Goal: Task Accomplishment & Management: Use online tool/utility

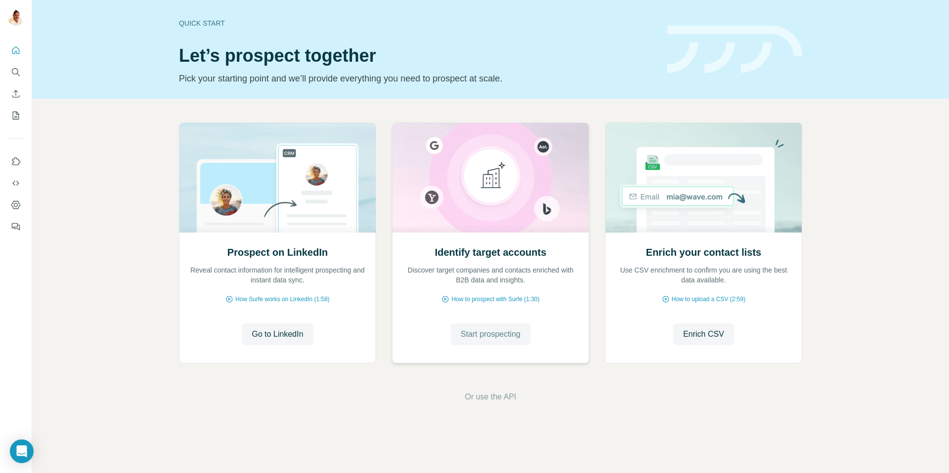
click at [503, 333] on span "Start prospecting" at bounding box center [491, 335] width 60 height 12
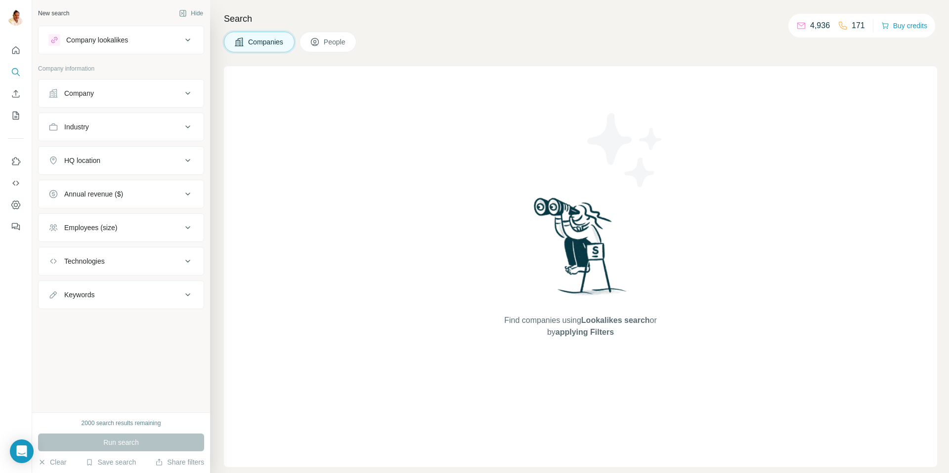
click at [121, 88] on div "Company" at bounding box center [114, 93] width 133 height 10
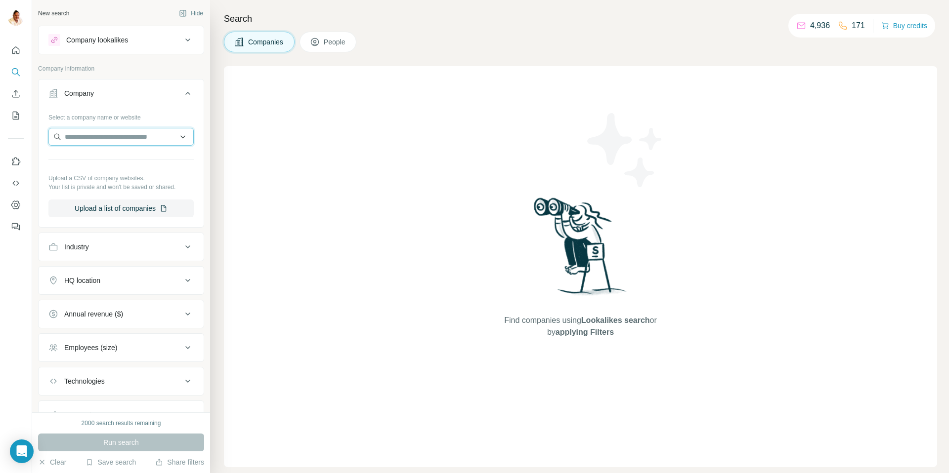
click at [133, 135] on input "text" at bounding box center [120, 137] width 145 height 18
paste input "**********"
type input "**********"
click at [140, 164] on div "Tokai Erftcarbon [DOMAIN_NAME]" at bounding box center [121, 163] width 140 height 27
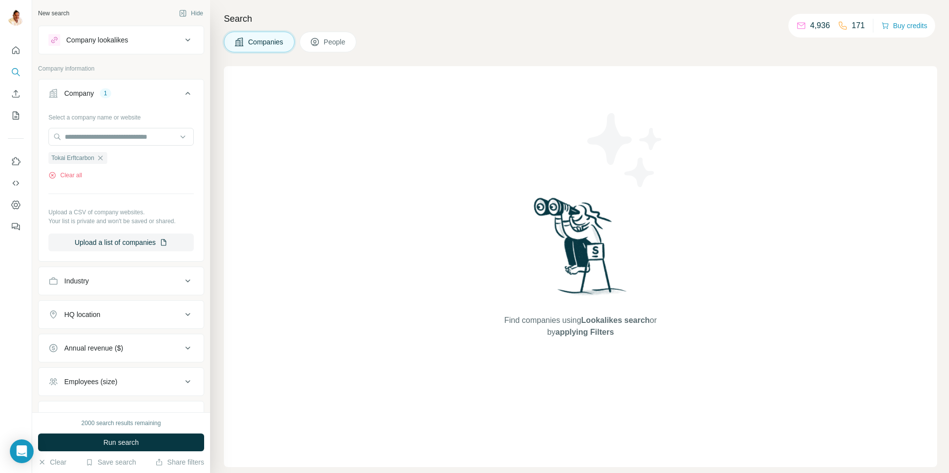
scroll to position [0, 0]
click at [104, 436] on button "Run search" at bounding box center [121, 443] width 166 height 18
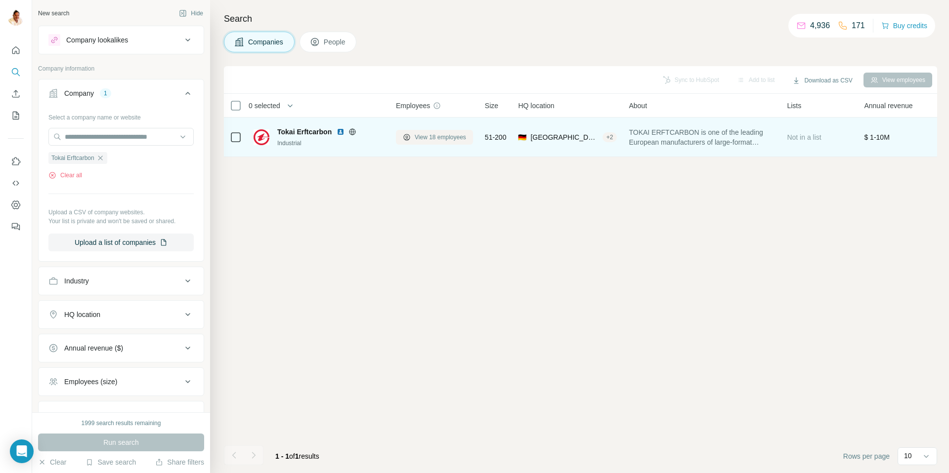
click at [437, 137] on span "View 18 employees" at bounding box center [440, 137] width 51 height 9
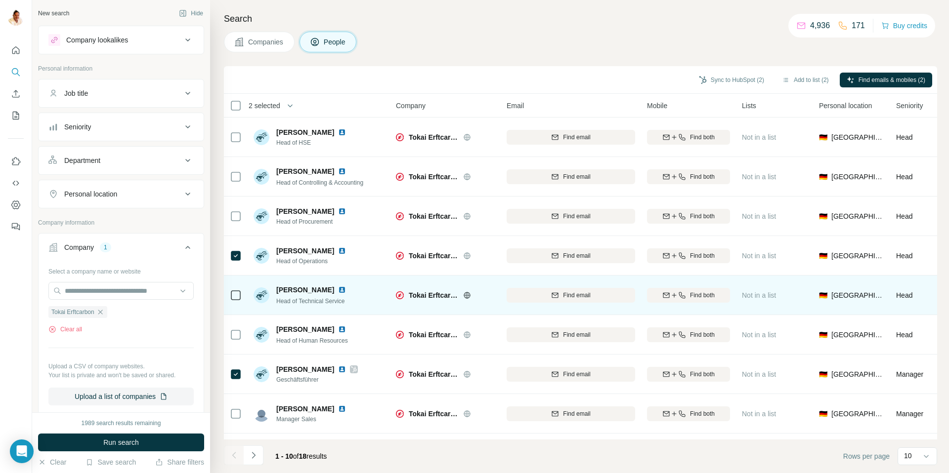
scroll to position [73, 0]
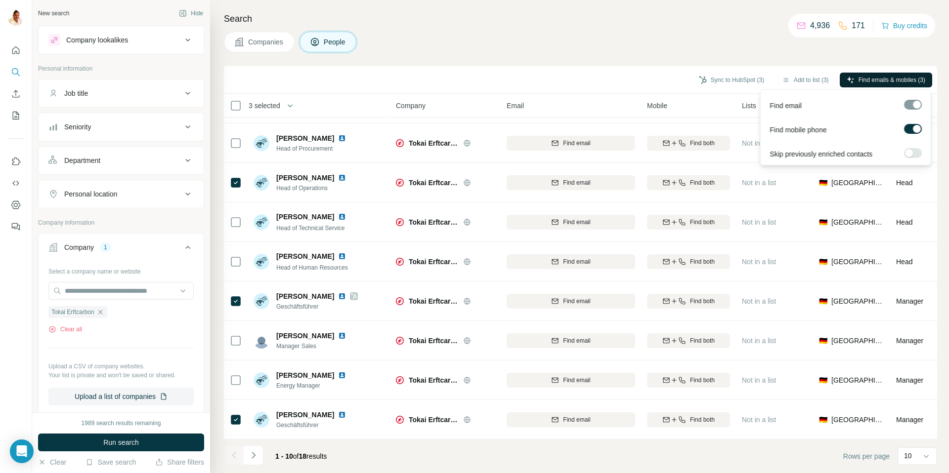
click at [858, 83] on span "Find emails & mobiles (3)" at bounding box center [891, 80] width 67 height 9
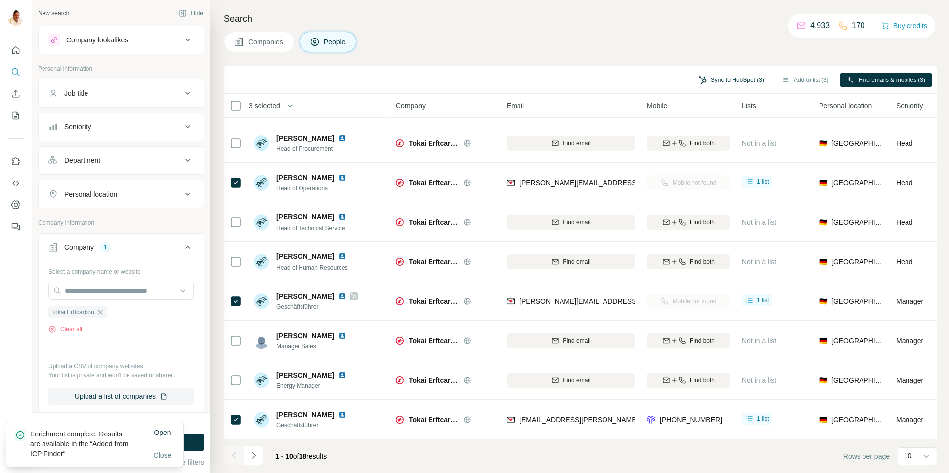
click at [720, 80] on button "Sync to HubSpot (3)" at bounding box center [731, 80] width 79 height 15
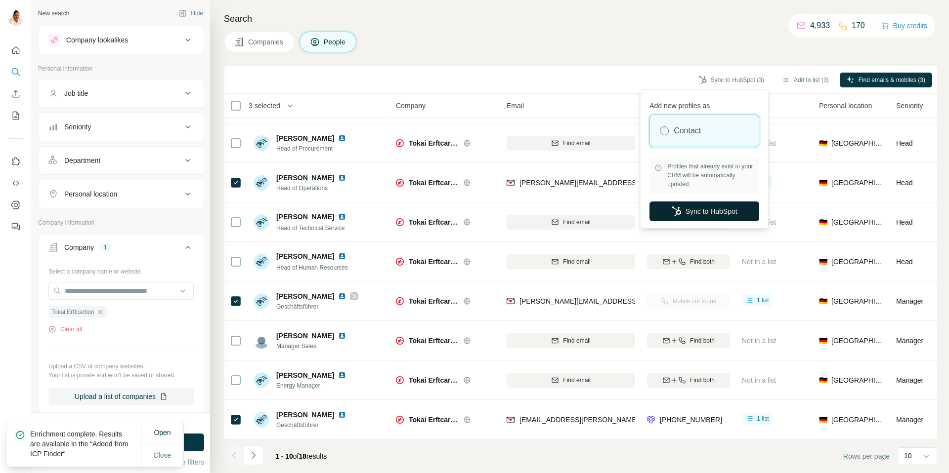
click at [705, 206] on button "Sync to HubSpot" at bounding box center [704, 212] width 110 height 20
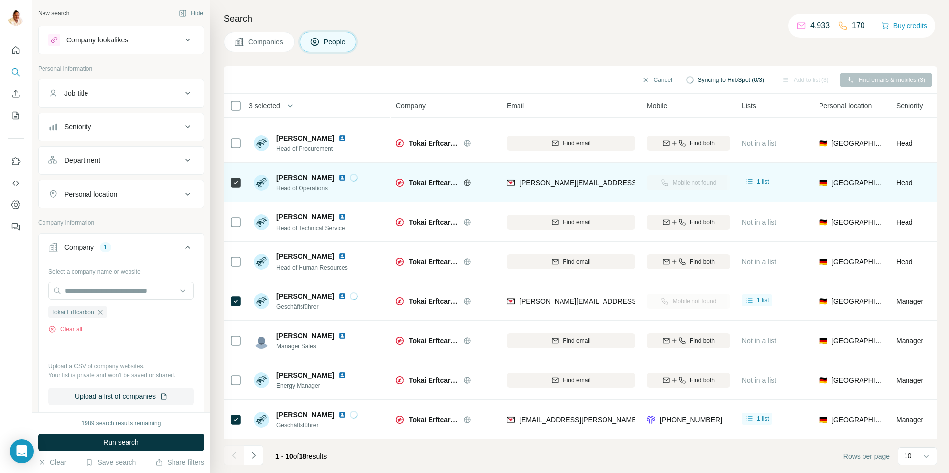
click at [346, 177] on img at bounding box center [342, 178] width 8 height 8
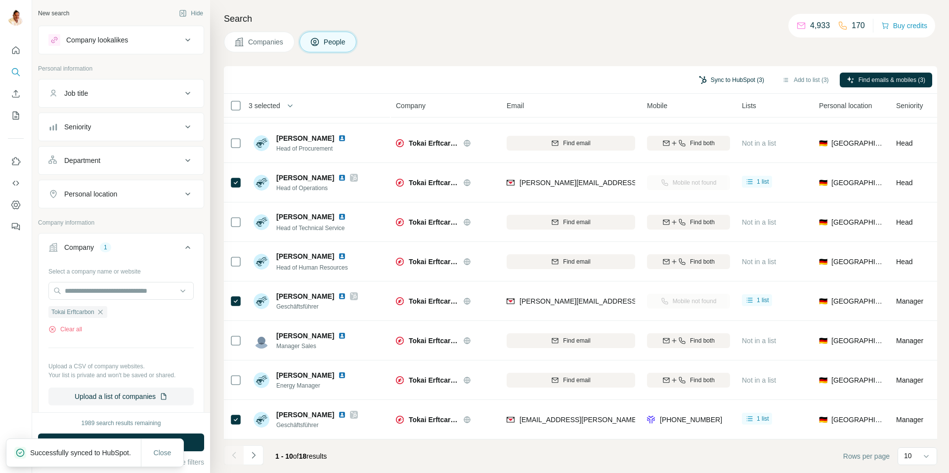
click at [701, 80] on button "Sync to HubSpot (3)" at bounding box center [731, 80] width 79 height 15
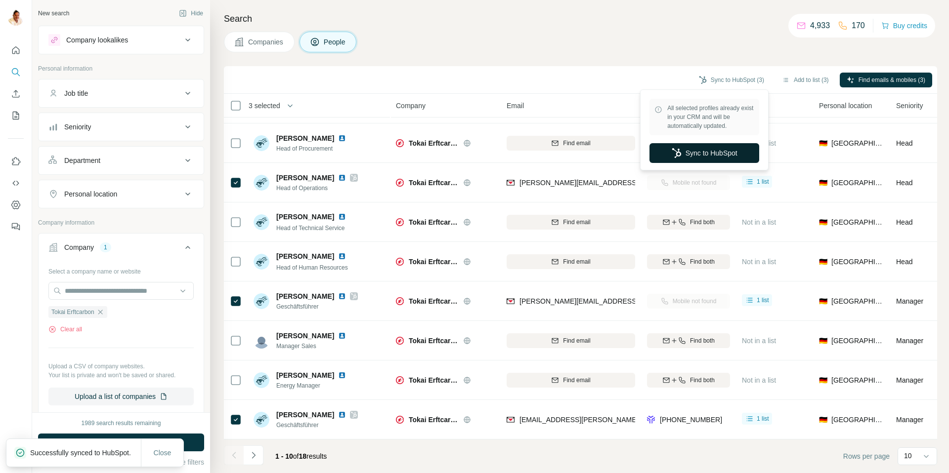
click at [706, 155] on button "Sync to HubSpot" at bounding box center [704, 153] width 110 height 20
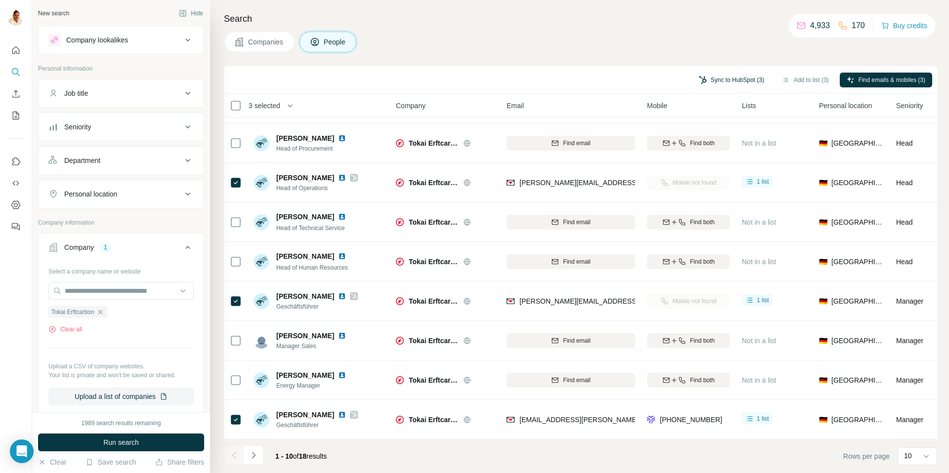
click at [721, 84] on button "Sync to HubSpot (3)" at bounding box center [731, 80] width 79 height 15
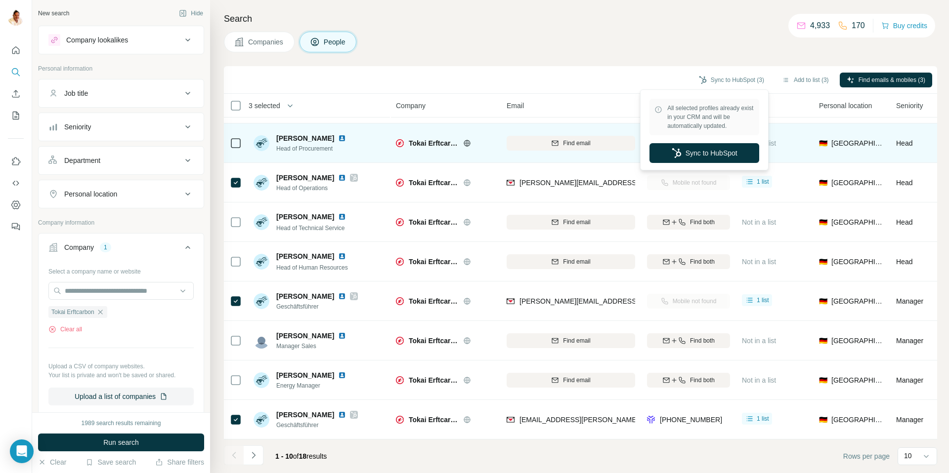
click at [698, 155] on button "Sync to HubSpot" at bounding box center [704, 153] width 110 height 20
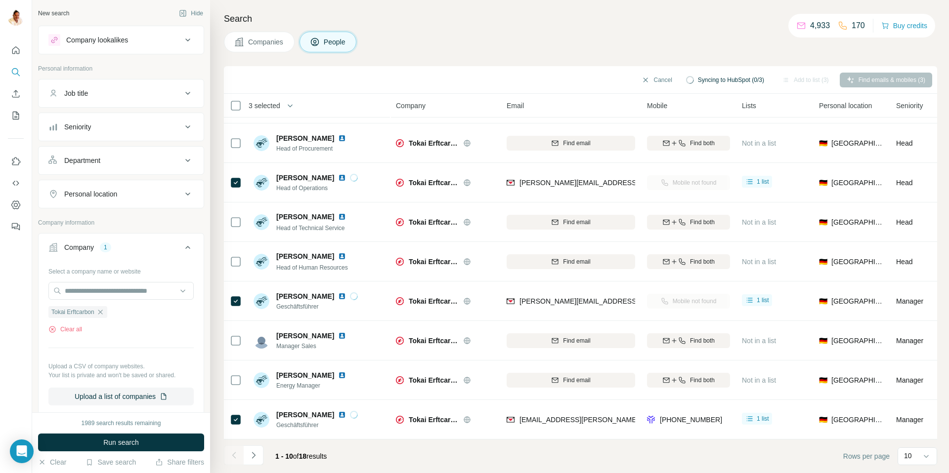
drag, startPoint x: 103, startPoint y: 312, endPoint x: 102, endPoint y: 306, distance: 6.1
click at [103, 312] on icon "button" at bounding box center [100, 312] width 8 height 8
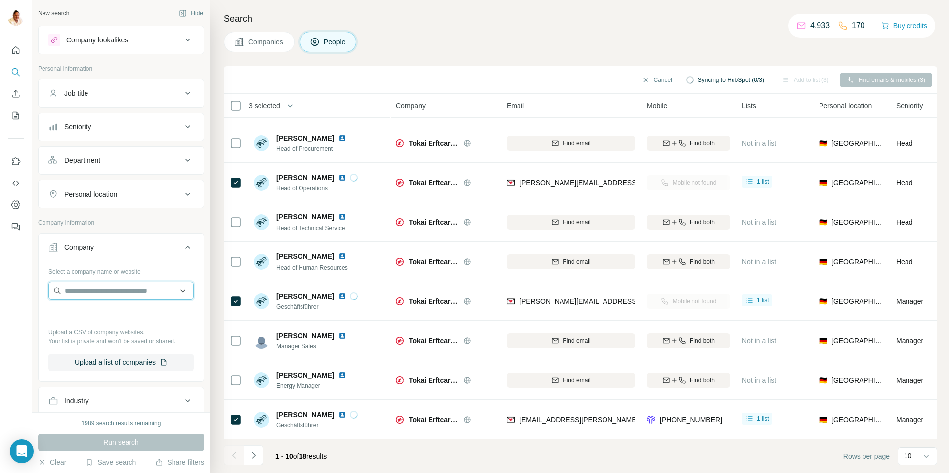
click at [93, 288] on input "text" at bounding box center [120, 291] width 145 height 18
paste input "**********"
type input "**********"
click at [111, 316] on p "KOBRA Formen" at bounding box center [101, 313] width 49 height 10
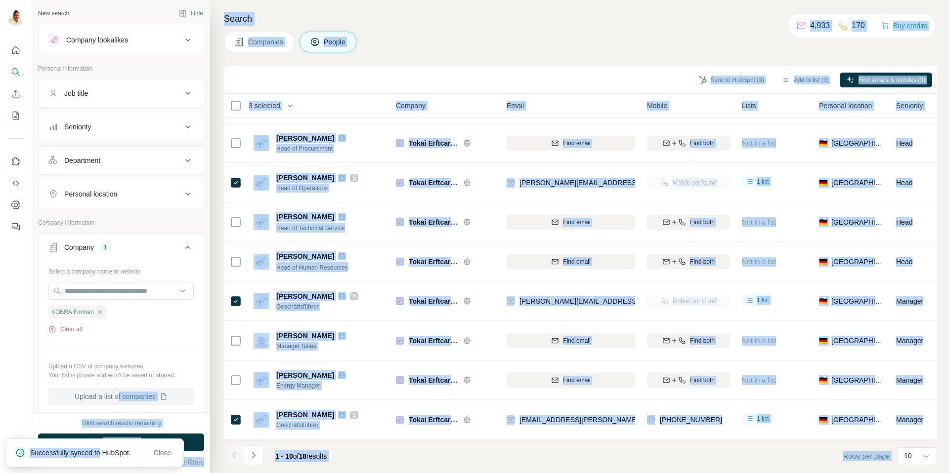
drag, startPoint x: 115, startPoint y: 444, endPoint x: 106, endPoint y: 400, distance: 44.9
click at [119, 402] on body "New search Hide Company lookalikes Personal information Job title Seniority Dep…" at bounding box center [474, 236] width 949 height 473
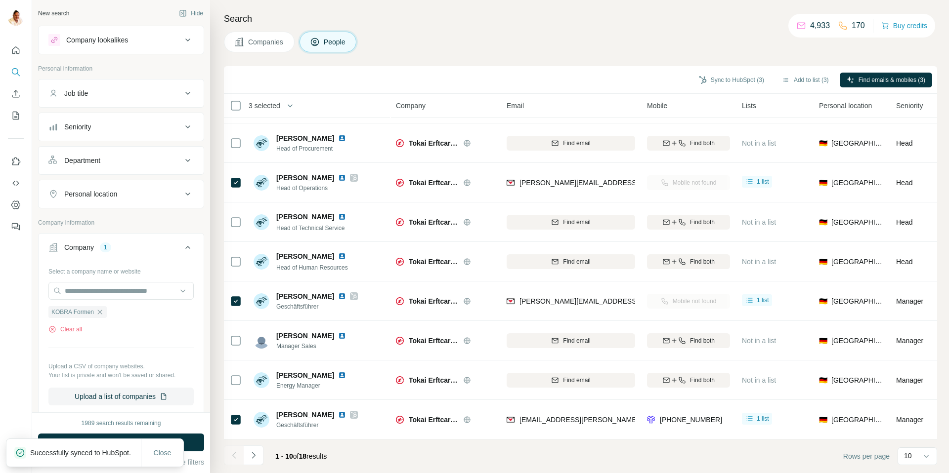
click at [0, 389] on div at bounding box center [16, 236] width 32 height 473
click at [195, 439] on button "Run search" at bounding box center [121, 443] width 166 height 18
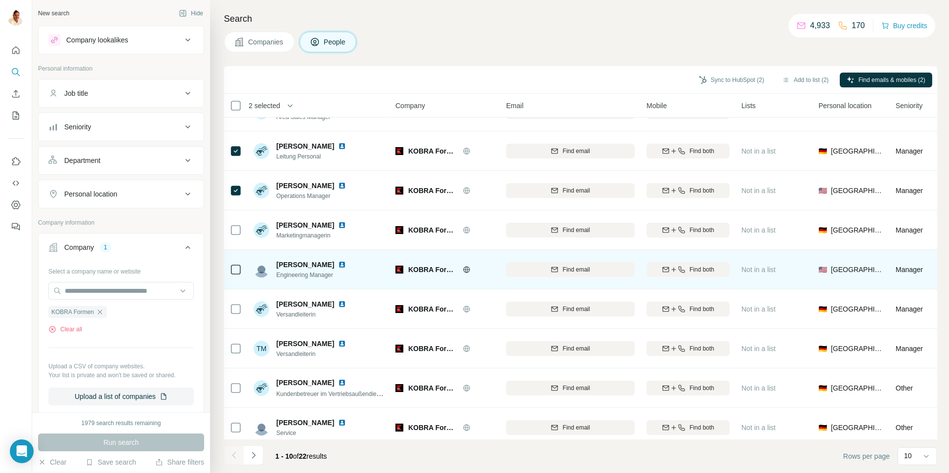
scroll to position [73, 0]
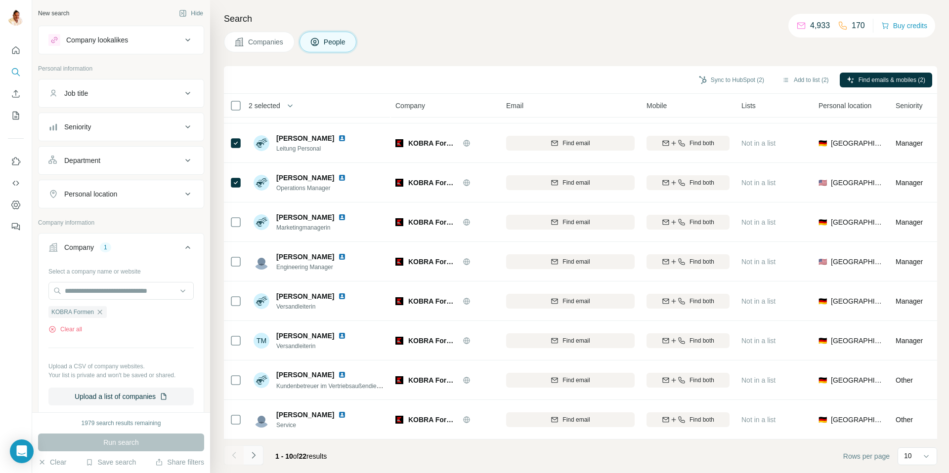
click at [255, 454] on icon "Navigate to next page" at bounding box center [254, 456] width 10 height 10
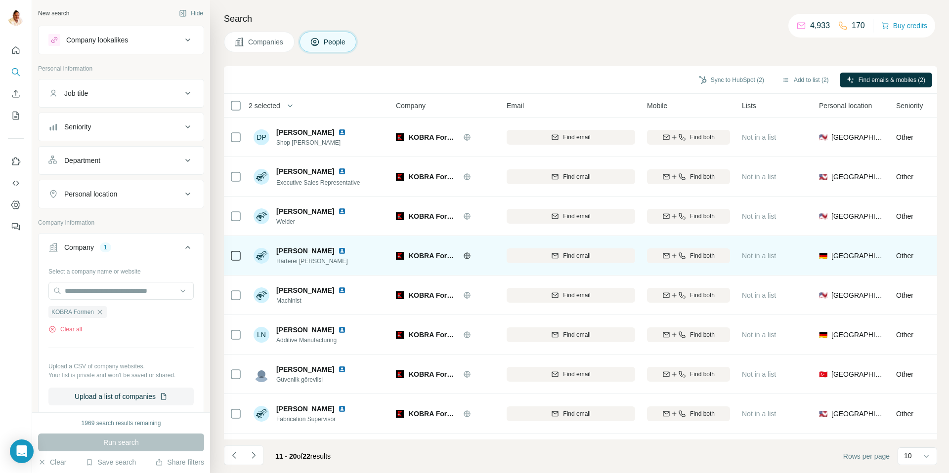
scroll to position [73, 0]
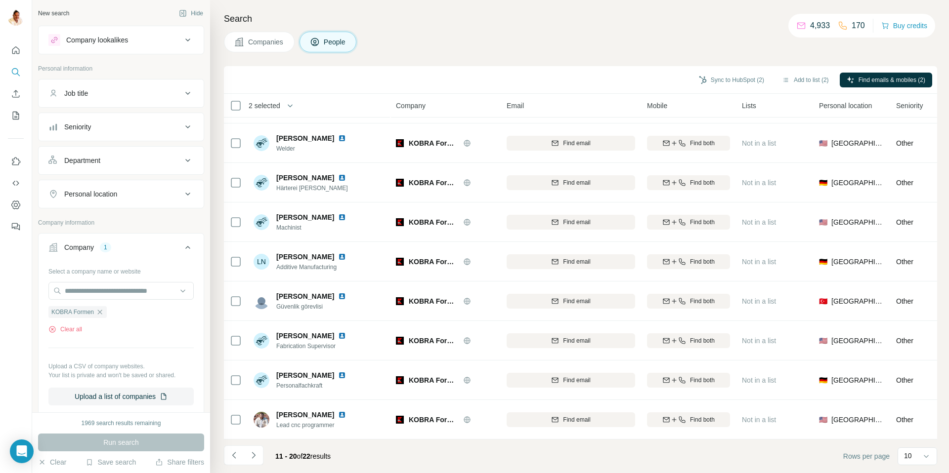
click at [256, 453] on icon "Navigate to next page" at bounding box center [254, 456] width 10 height 10
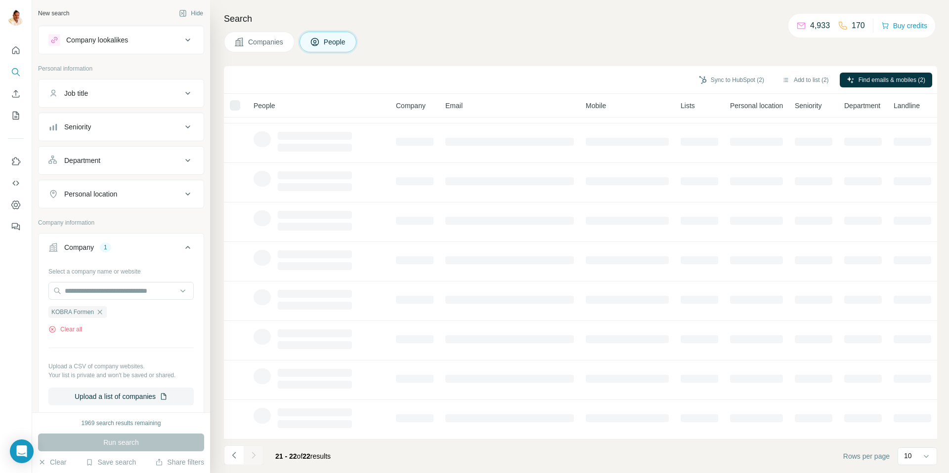
scroll to position [0, 0]
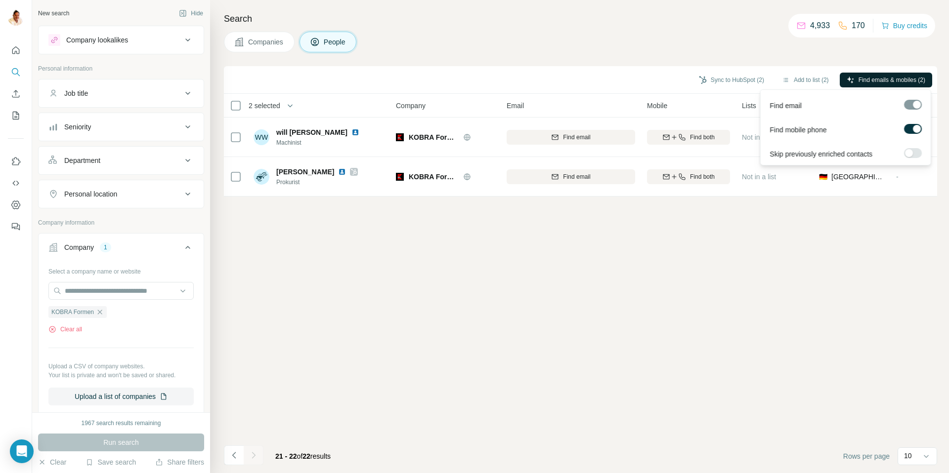
click at [861, 83] on span "Find emails & mobiles (2)" at bounding box center [891, 80] width 67 height 9
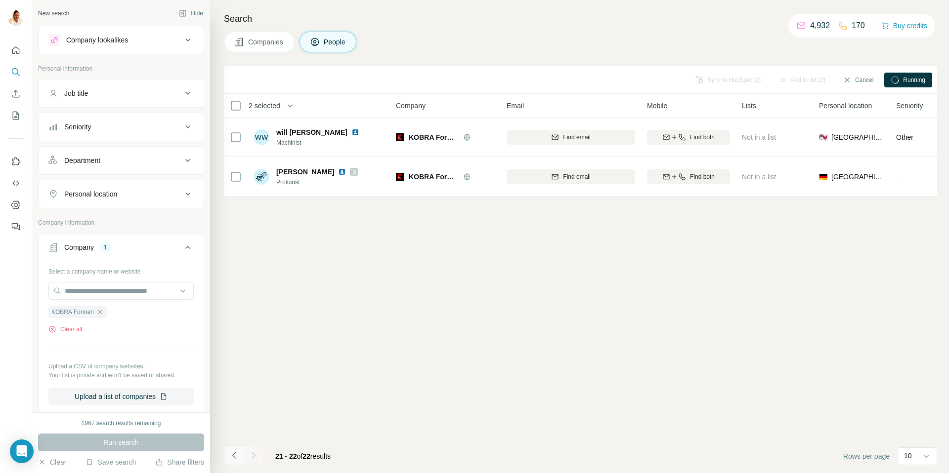
click at [236, 450] on button "Navigate to previous page" at bounding box center [234, 456] width 20 height 20
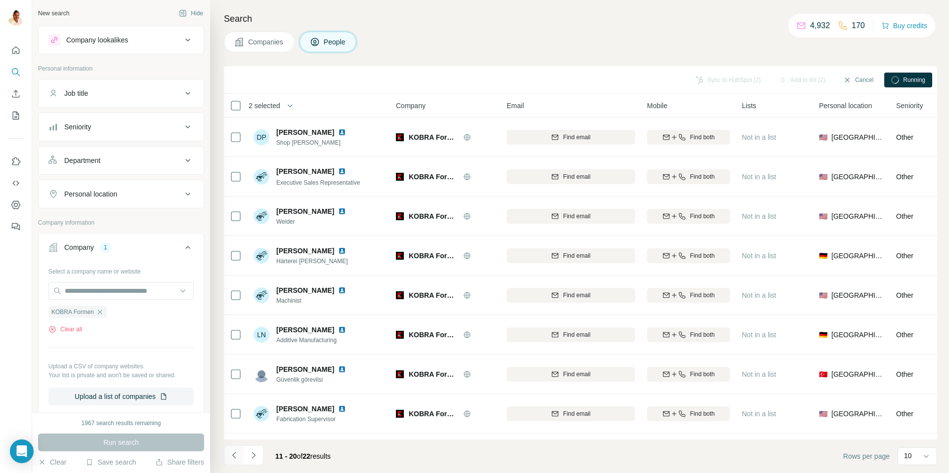
click at [236, 450] on button "Navigate to previous page" at bounding box center [234, 456] width 20 height 20
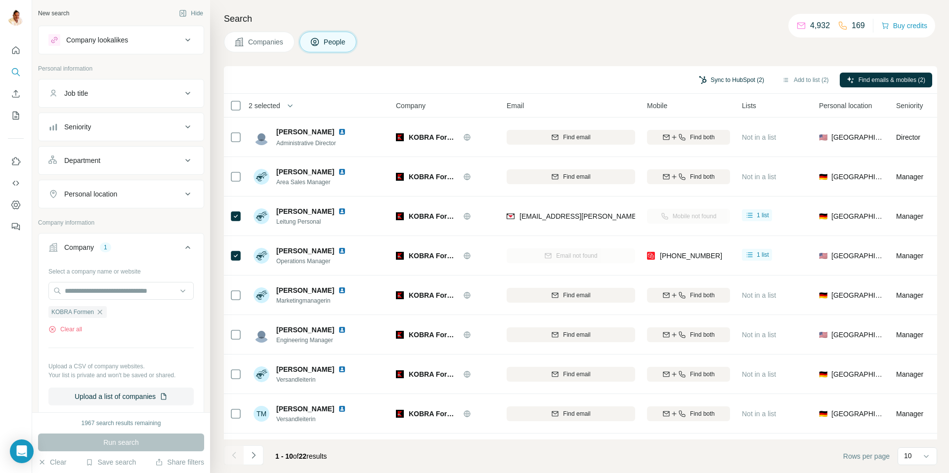
click at [731, 81] on button "Sync to HubSpot (2)" at bounding box center [731, 80] width 79 height 15
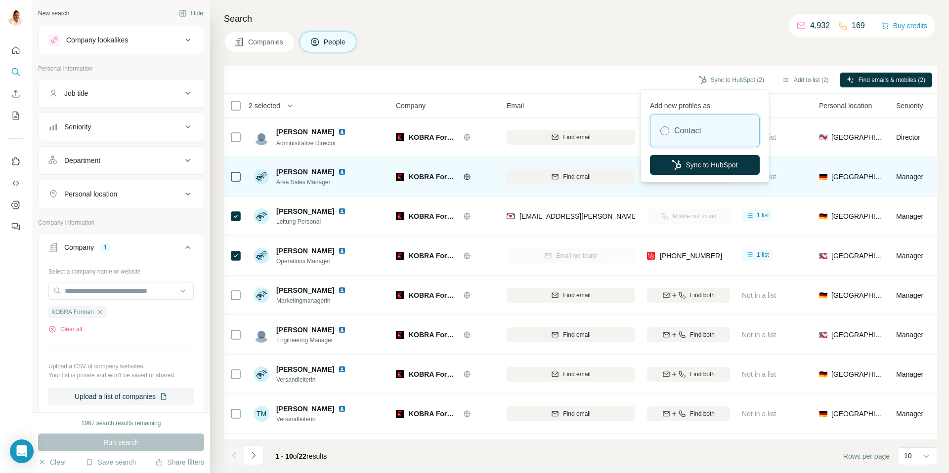
click at [698, 165] on button "Sync to HubSpot" at bounding box center [705, 165] width 110 height 20
